Goal: Navigation & Orientation: Find specific page/section

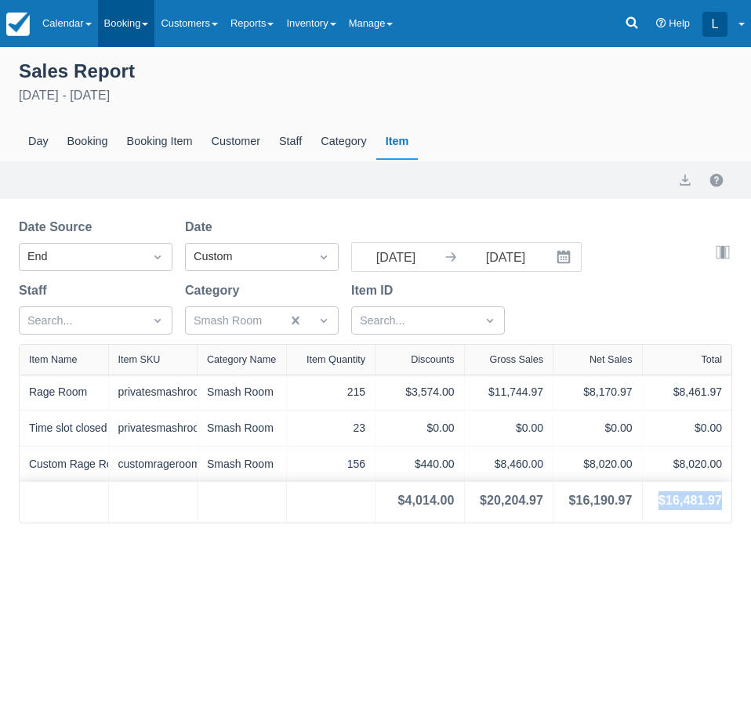
click at [155, 16] on link "Booking" at bounding box center [126, 23] width 57 height 47
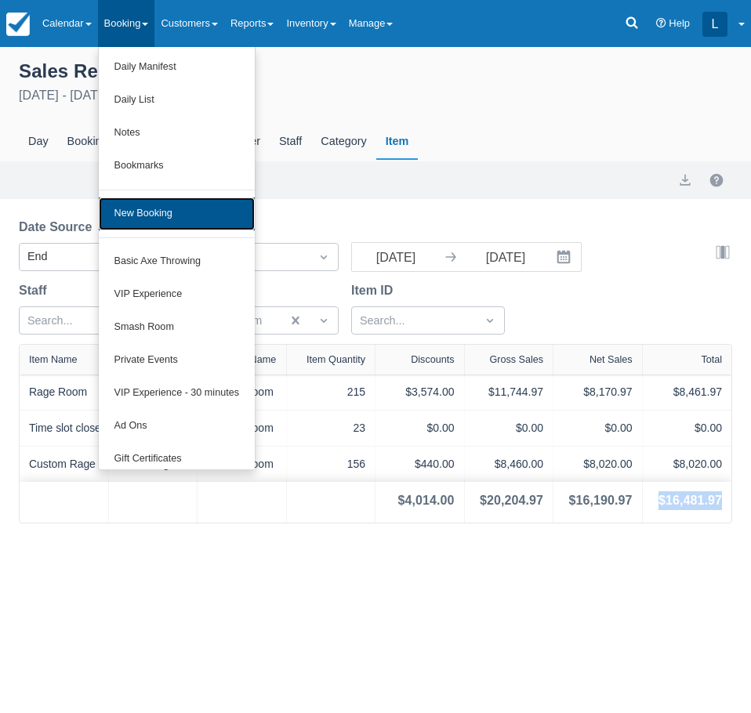
click at [157, 219] on link "New Booking" at bounding box center [177, 214] width 156 height 33
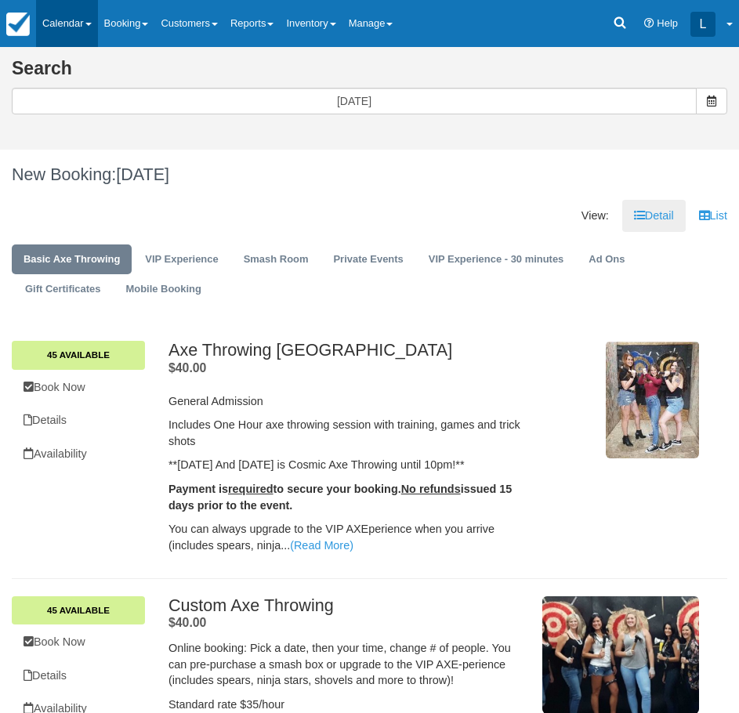
click at [78, 17] on link "Calendar" at bounding box center [67, 23] width 62 height 47
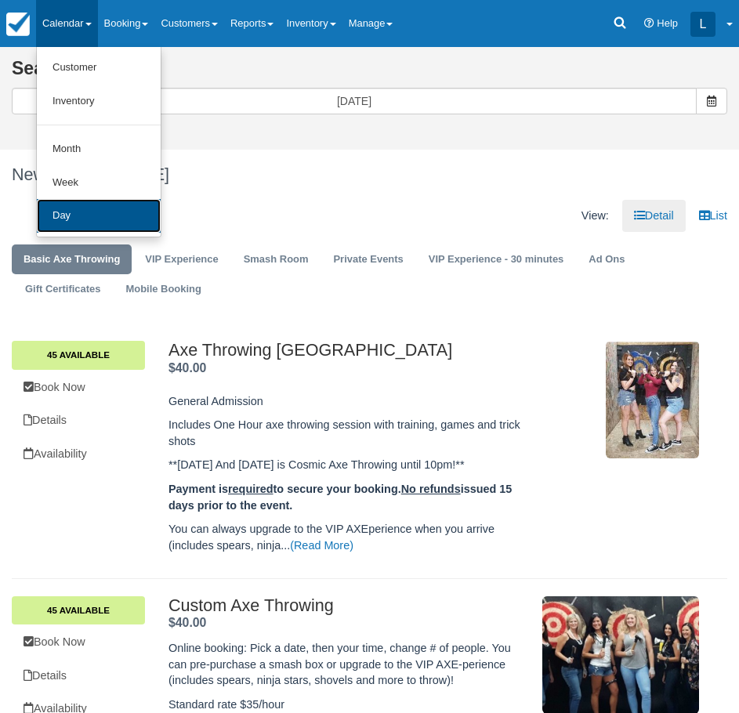
click at [71, 216] on link "Day" at bounding box center [99, 216] width 124 height 34
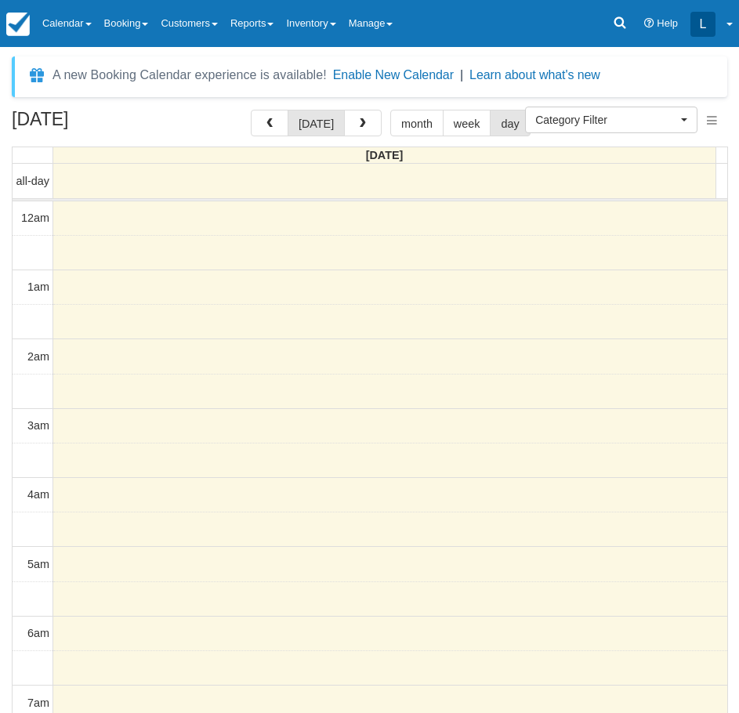
select select
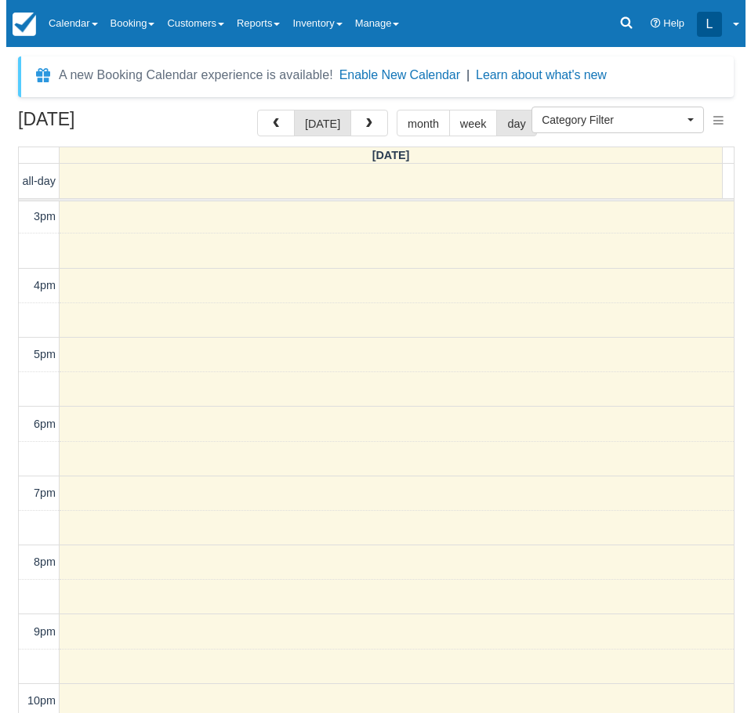
scroll to position [1104, 0]
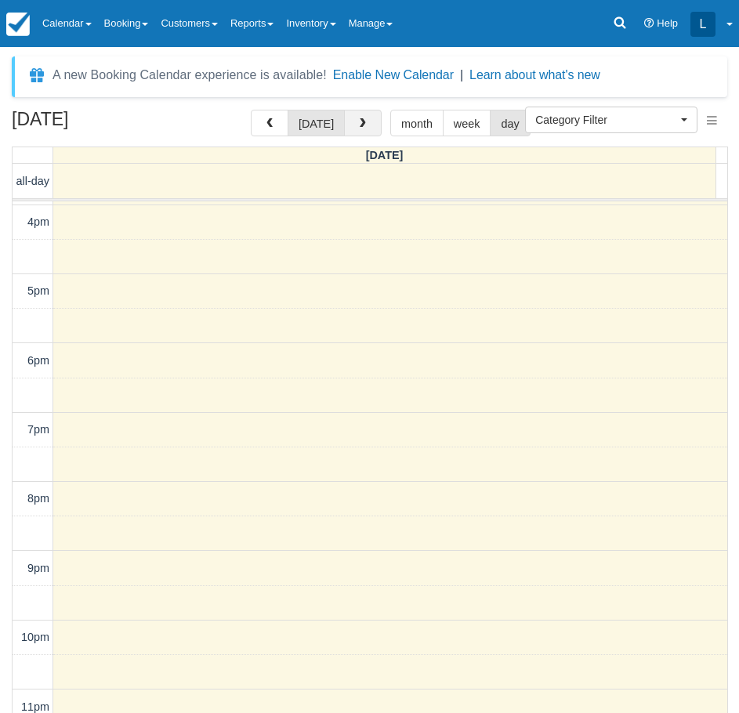
click at [373, 119] on button "button" at bounding box center [363, 123] width 38 height 27
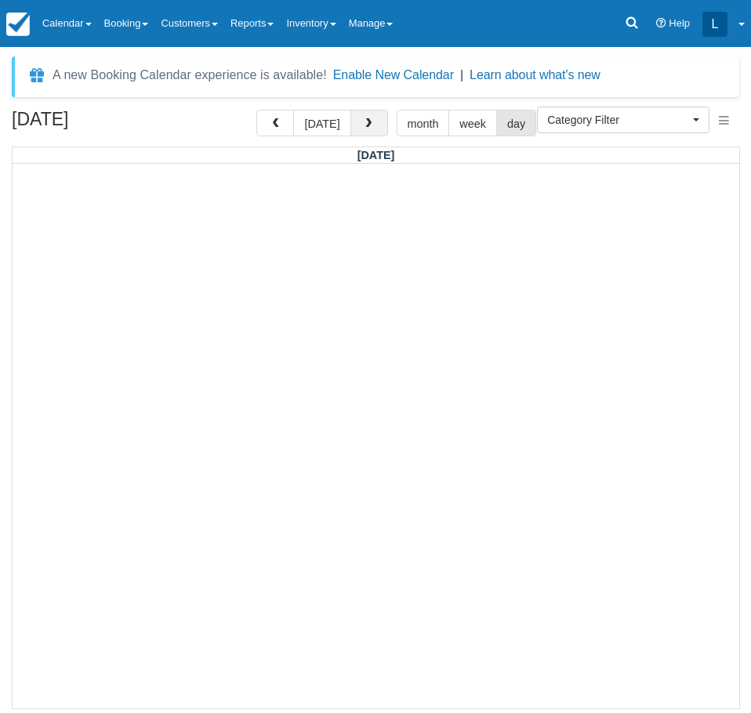
click at [370, 114] on button "button" at bounding box center [369, 123] width 38 height 27
click at [375, 131] on button "button" at bounding box center [369, 123] width 38 height 27
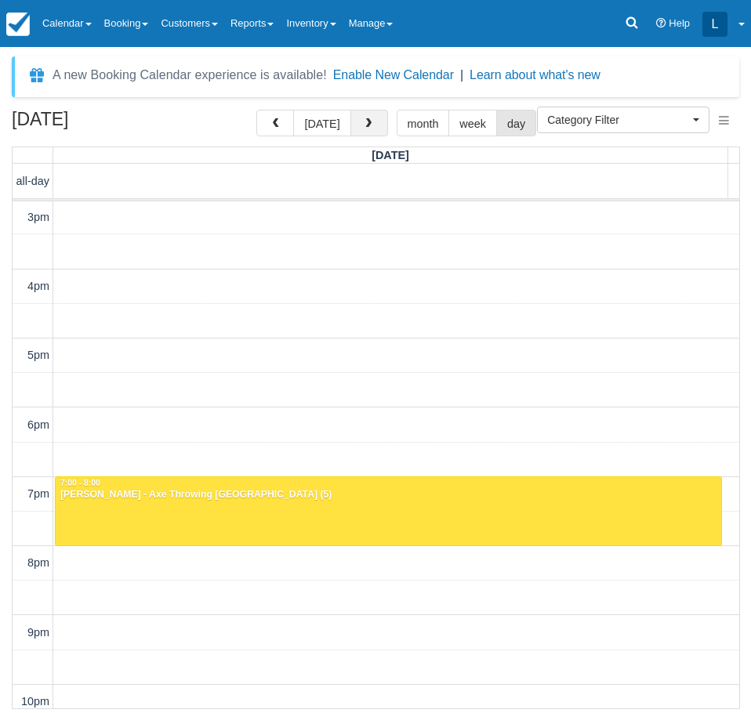
click at [363, 121] on span "button" at bounding box center [368, 123] width 11 height 11
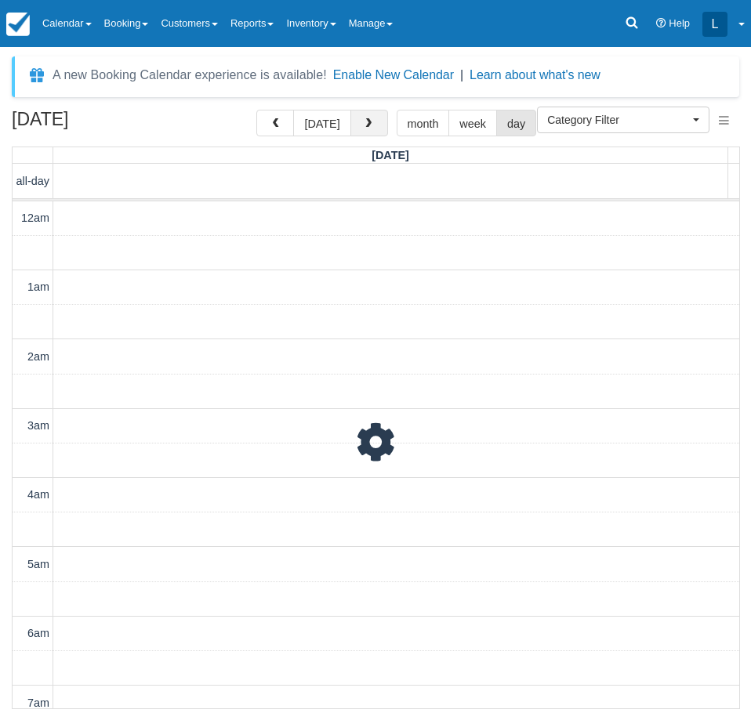
scroll to position [1040, 0]
click at [363, 121] on span "button" at bounding box center [368, 123] width 11 height 11
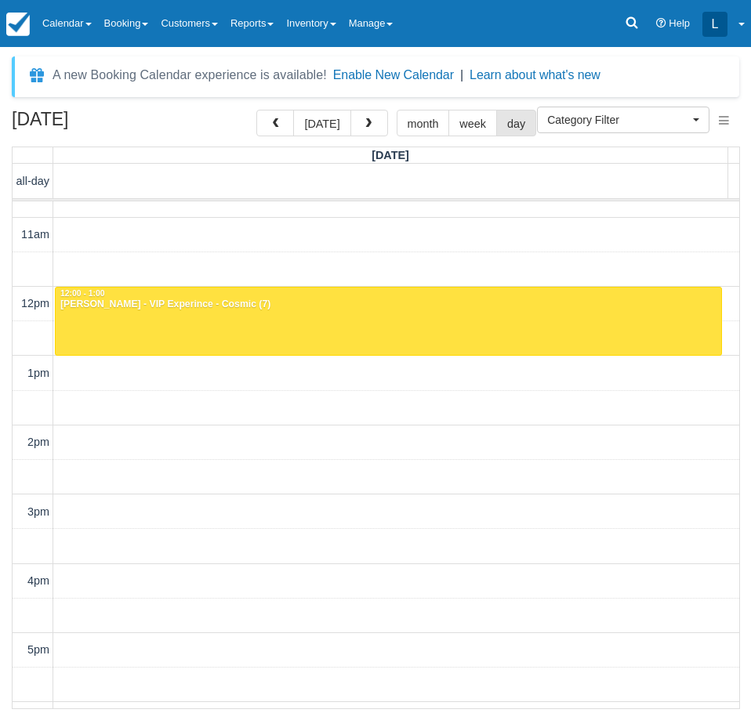
scroll to position [727, 0]
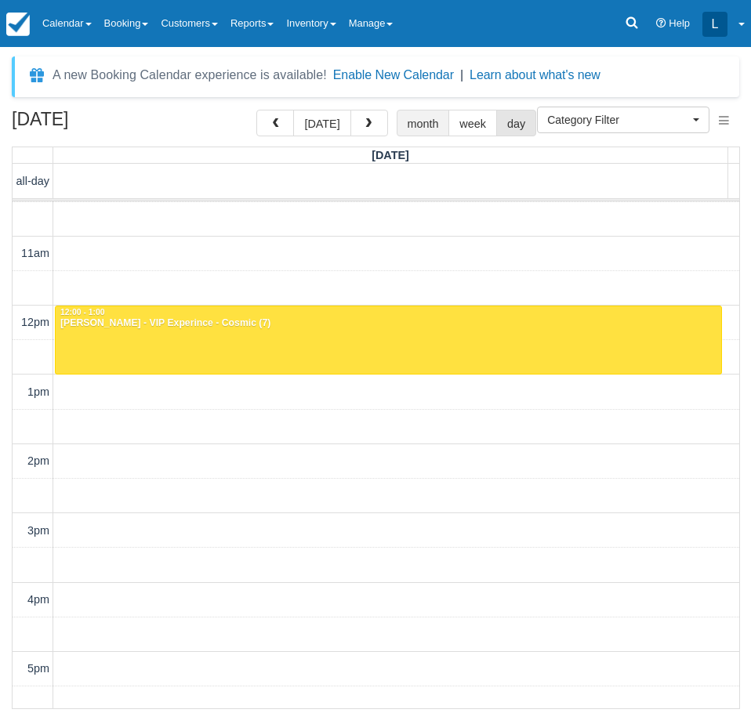
click at [397, 111] on button "month" at bounding box center [423, 123] width 53 height 27
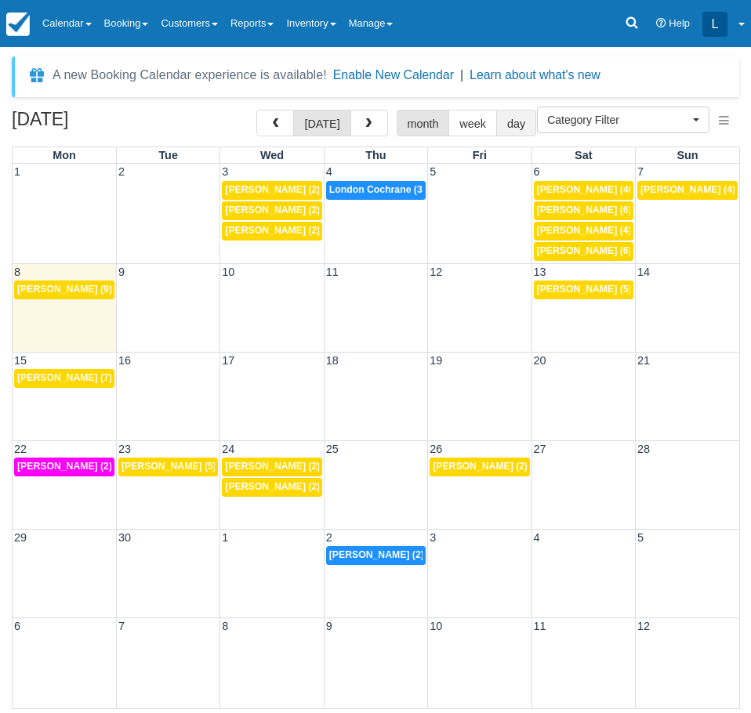
click at [500, 121] on button "day" at bounding box center [516, 123] width 40 height 27
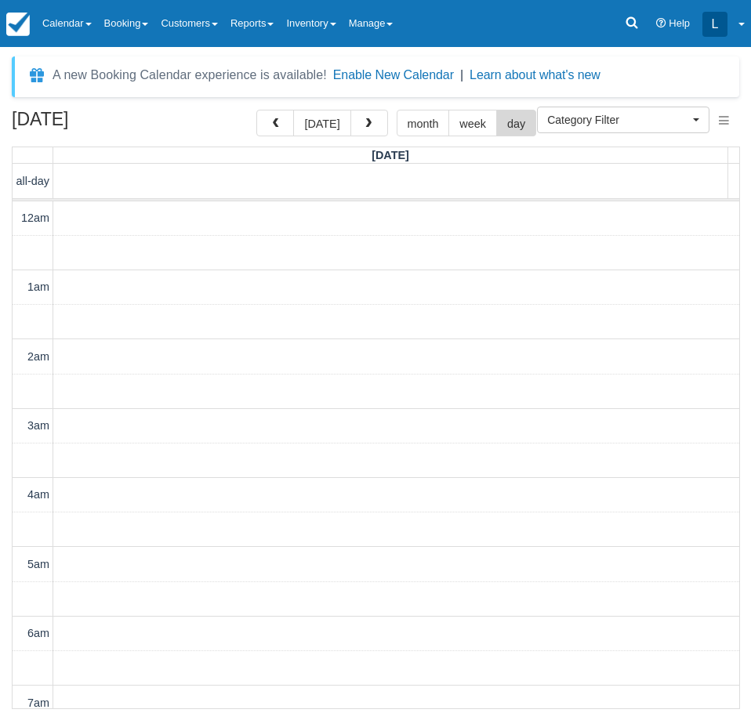
scroll to position [1040, 0]
click at [355, 128] on button "button" at bounding box center [369, 123] width 38 height 27
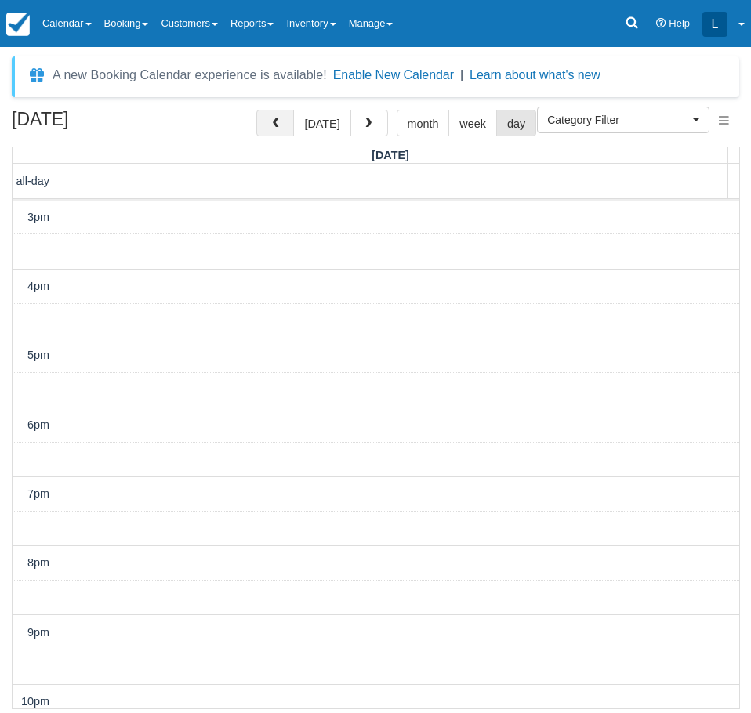
click at [288, 118] on button "button" at bounding box center [275, 123] width 38 height 27
click at [376, 124] on button "button" at bounding box center [369, 123] width 38 height 27
click at [373, 111] on button "button" at bounding box center [369, 123] width 38 height 27
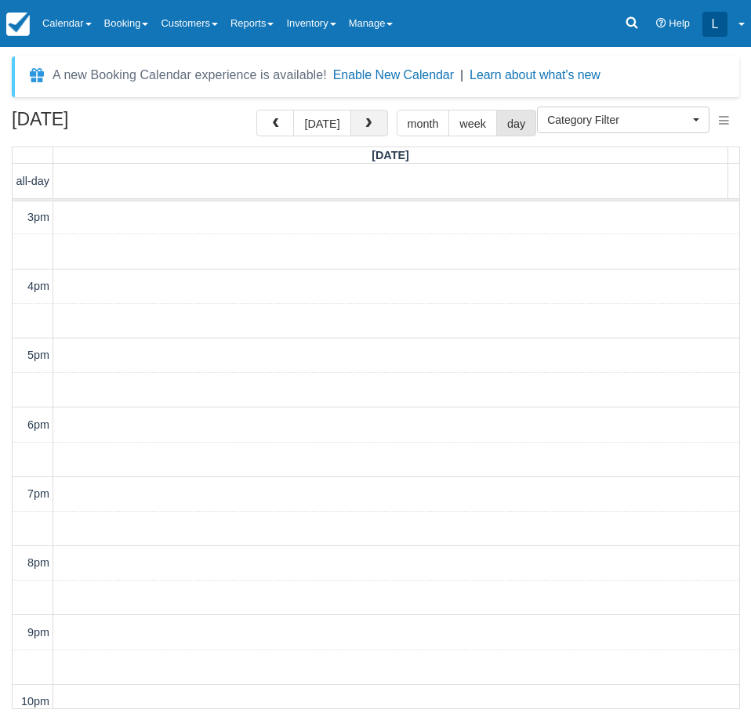
click at [373, 111] on button "button" at bounding box center [369, 123] width 38 height 27
click at [372, 129] on button "button" at bounding box center [369, 123] width 38 height 27
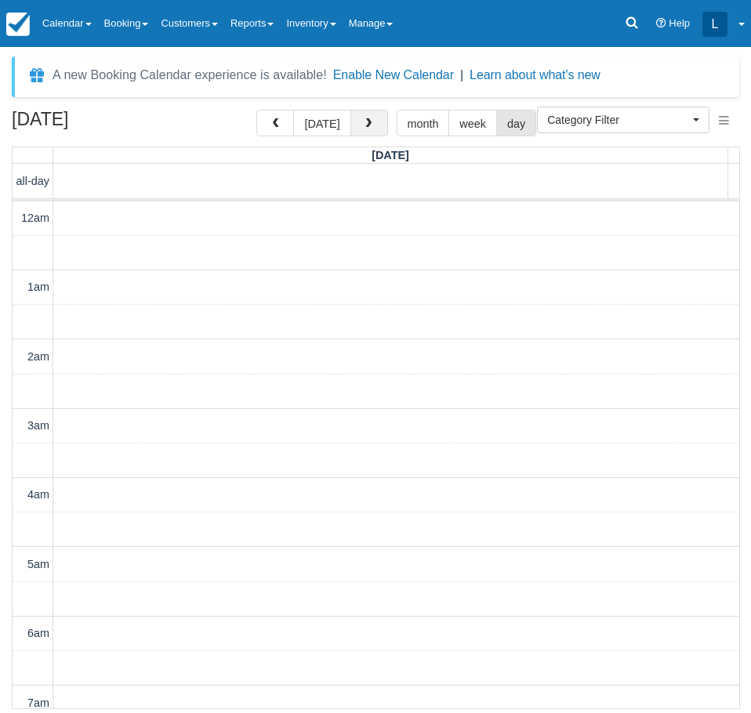
scroll to position [1040, 0]
click at [354, 131] on button "button" at bounding box center [369, 123] width 38 height 27
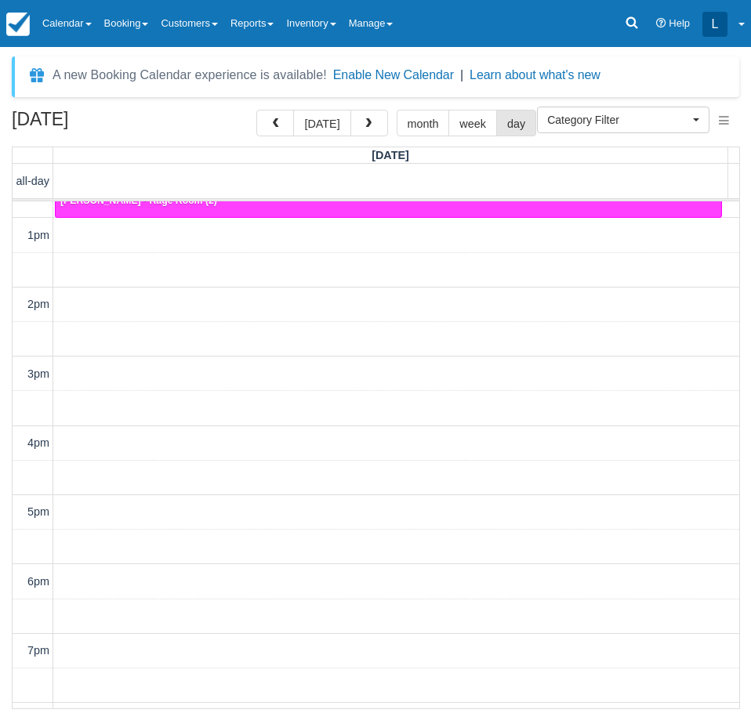
scroll to position [805, 0]
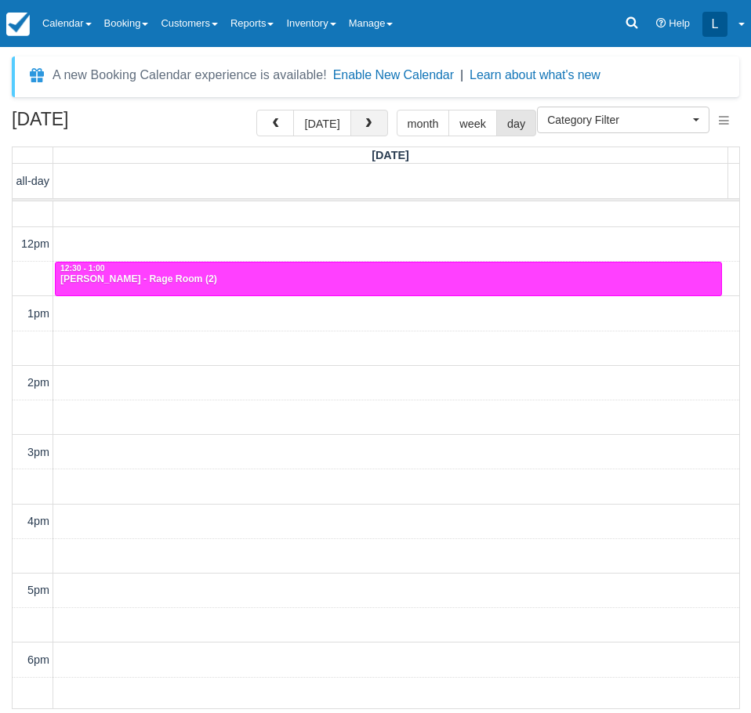
click at [370, 125] on span "button" at bounding box center [368, 123] width 11 height 11
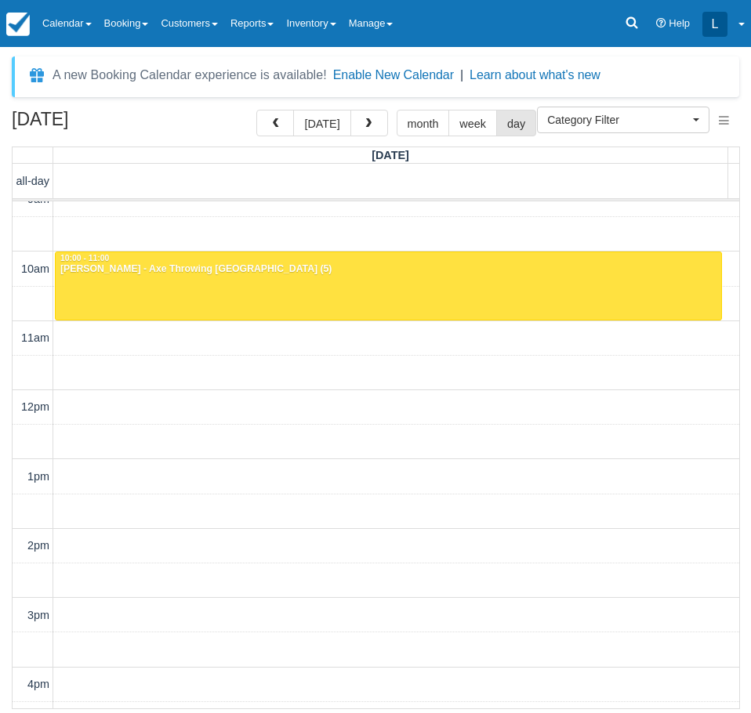
scroll to position [570, 0]
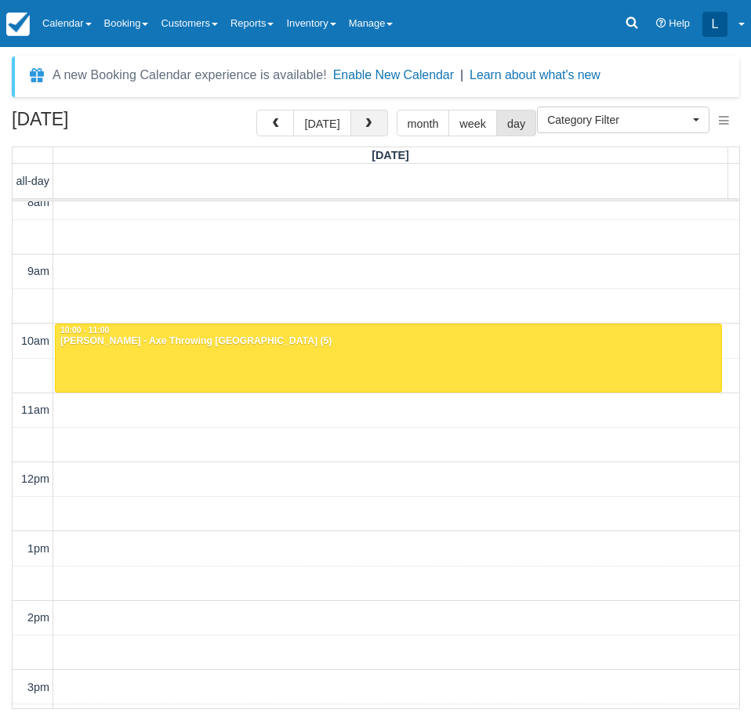
click at [376, 114] on button "button" at bounding box center [369, 123] width 38 height 27
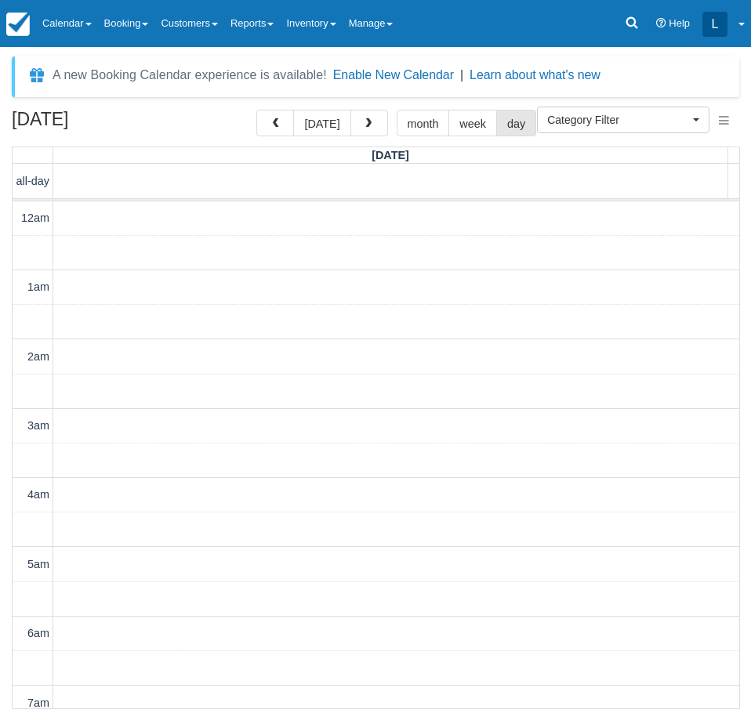
scroll to position [1040, 0]
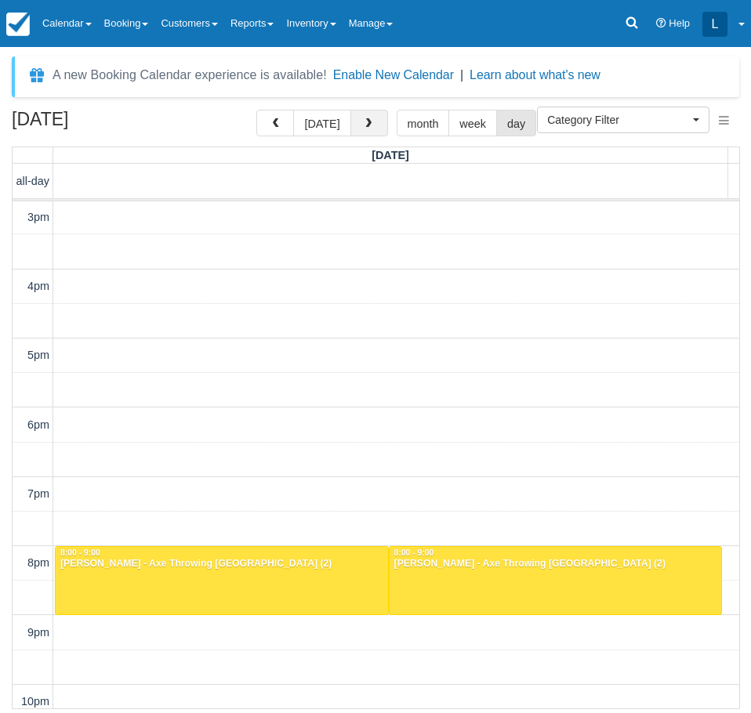
click at [367, 126] on span "button" at bounding box center [368, 123] width 11 height 11
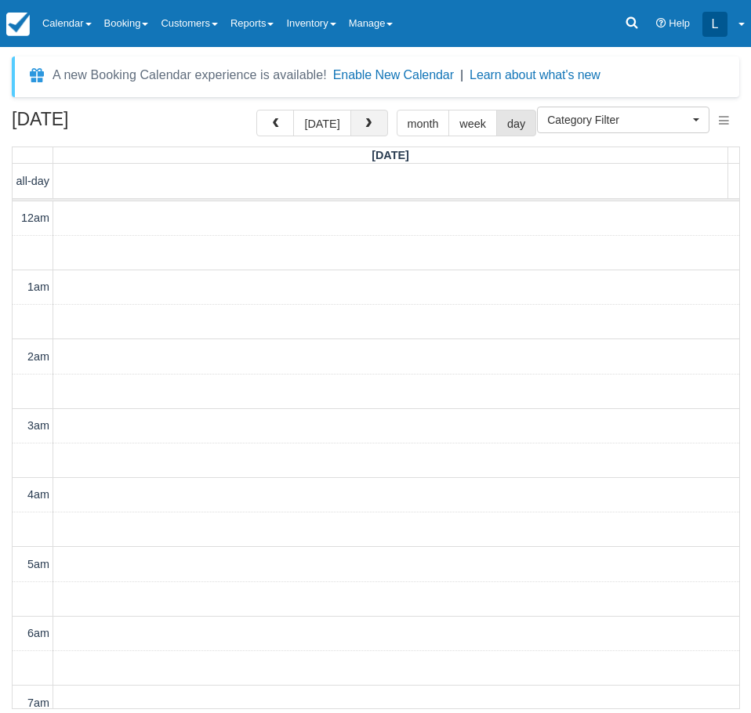
scroll to position [1040, 0]
click at [367, 126] on span "button" at bounding box center [368, 123] width 11 height 11
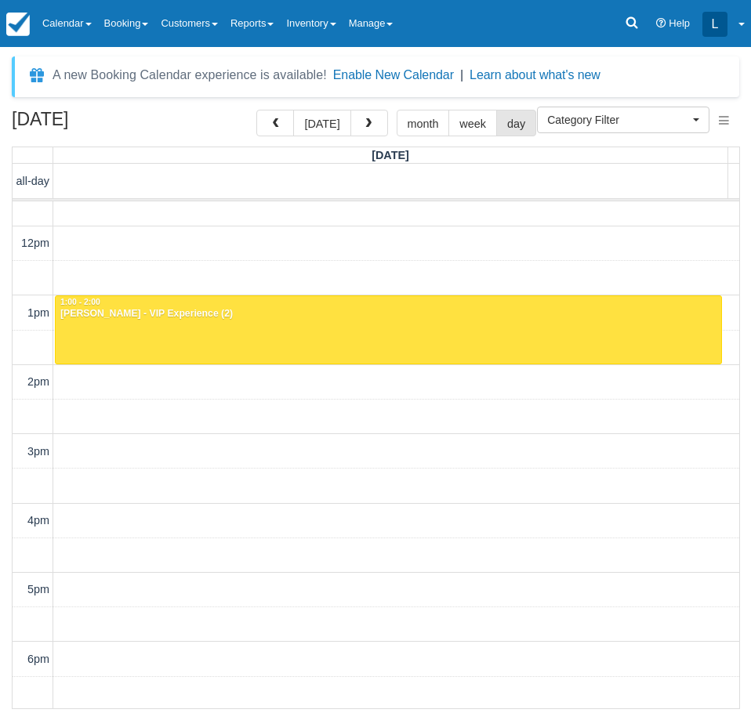
scroll to position [805, 0]
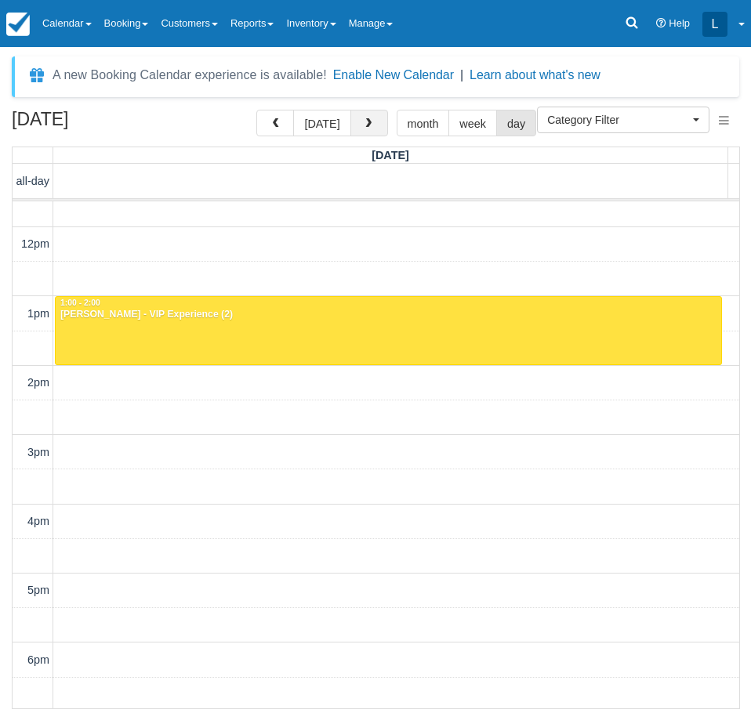
click at [363, 119] on span "button" at bounding box center [368, 123] width 11 height 11
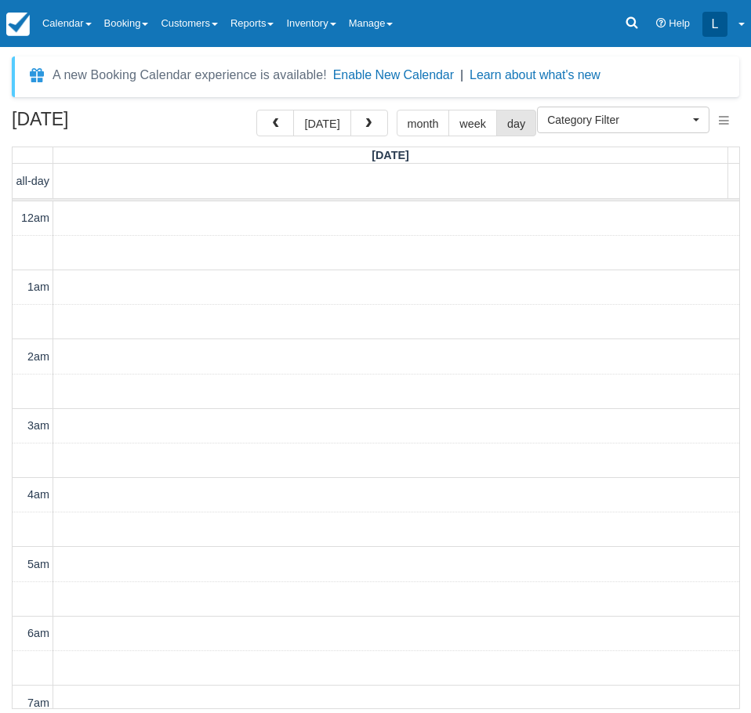
scroll to position [1040, 0]
click at [375, 123] on button "button" at bounding box center [369, 123] width 38 height 27
click at [368, 121] on span "button" at bounding box center [368, 123] width 11 height 11
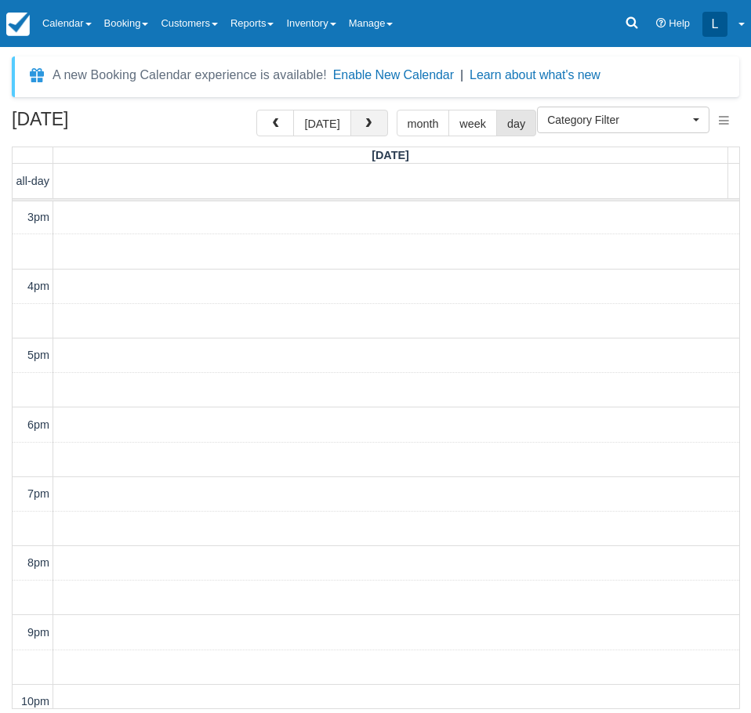
click at [368, 121] on span "button" at bounding box center [368, 123] width 11 height 11
click at [357, 121] on button "button" at bounding box center [369, 123] width 38 height 27
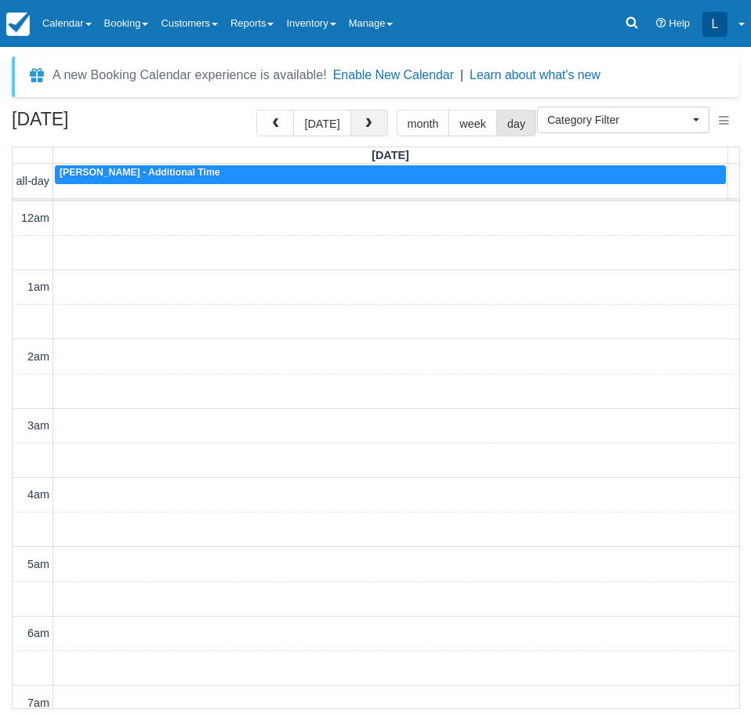
scroll to position [1040, 0]
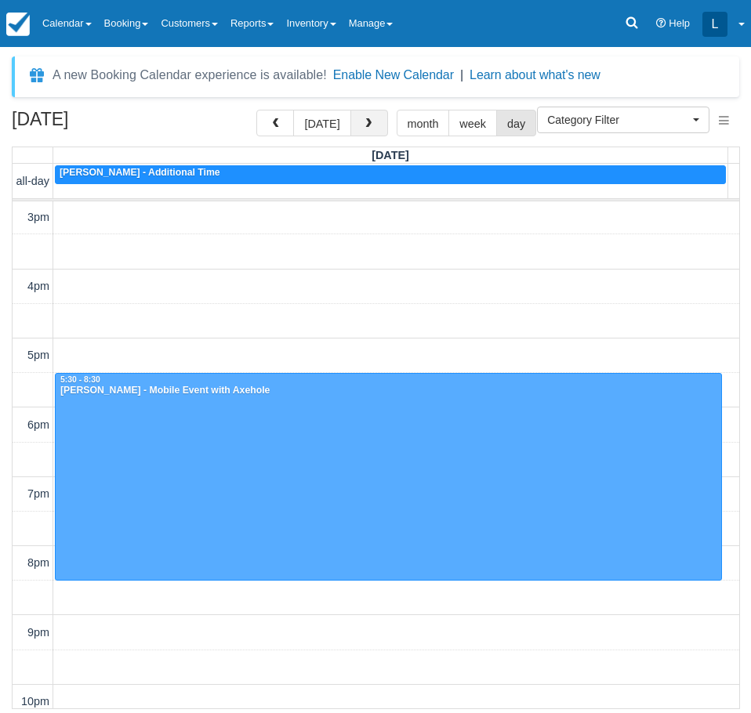
click at [356, 121] on button "button" at bounding box center [369, 123] width 38 height 27
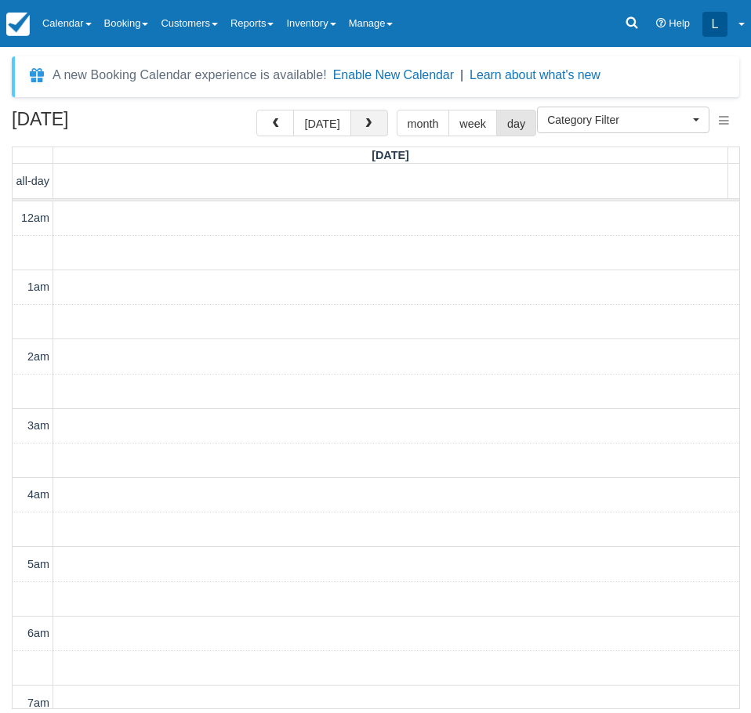
scroll to position [1040, 0]
click at [372, 128] on button "button" at bounding box center [369, 123] width 38 height 27
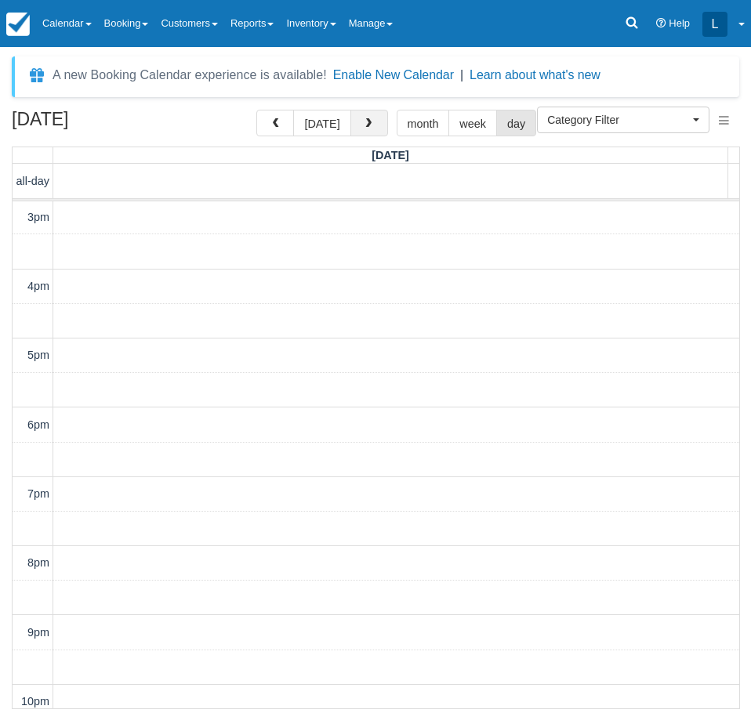
click at [352, 129] on button "button" at bounding box center [369, 123] width 38 height 27
click at [364, 119] on span "button" at bounding box center [368, 123] width 11 height 11
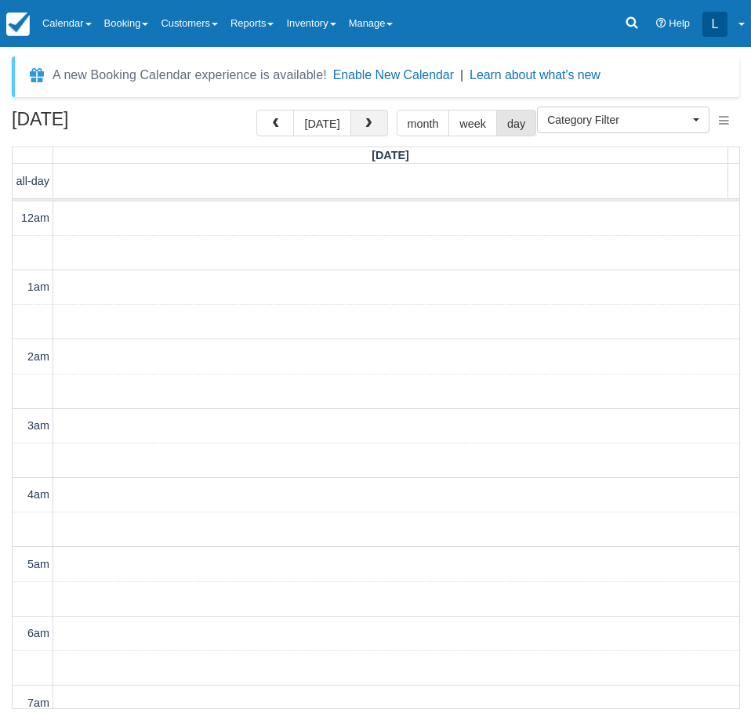
scroll to position [1040, 0]
click at [364, 119] on span "button" at bounding box center [368, 123] width 11 height 11
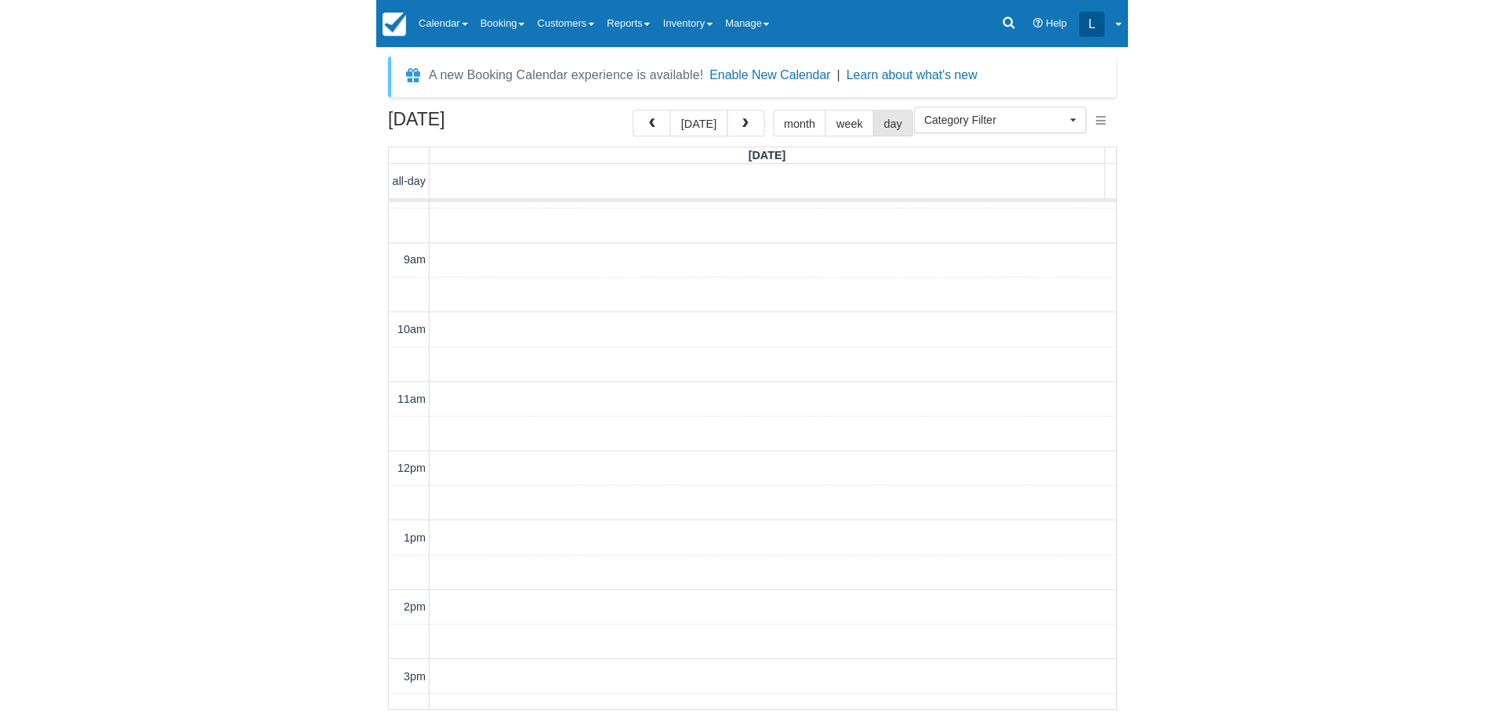
scroll to position [570, 0]
